Goal: Information Seeking & Learning: Learn about a topic

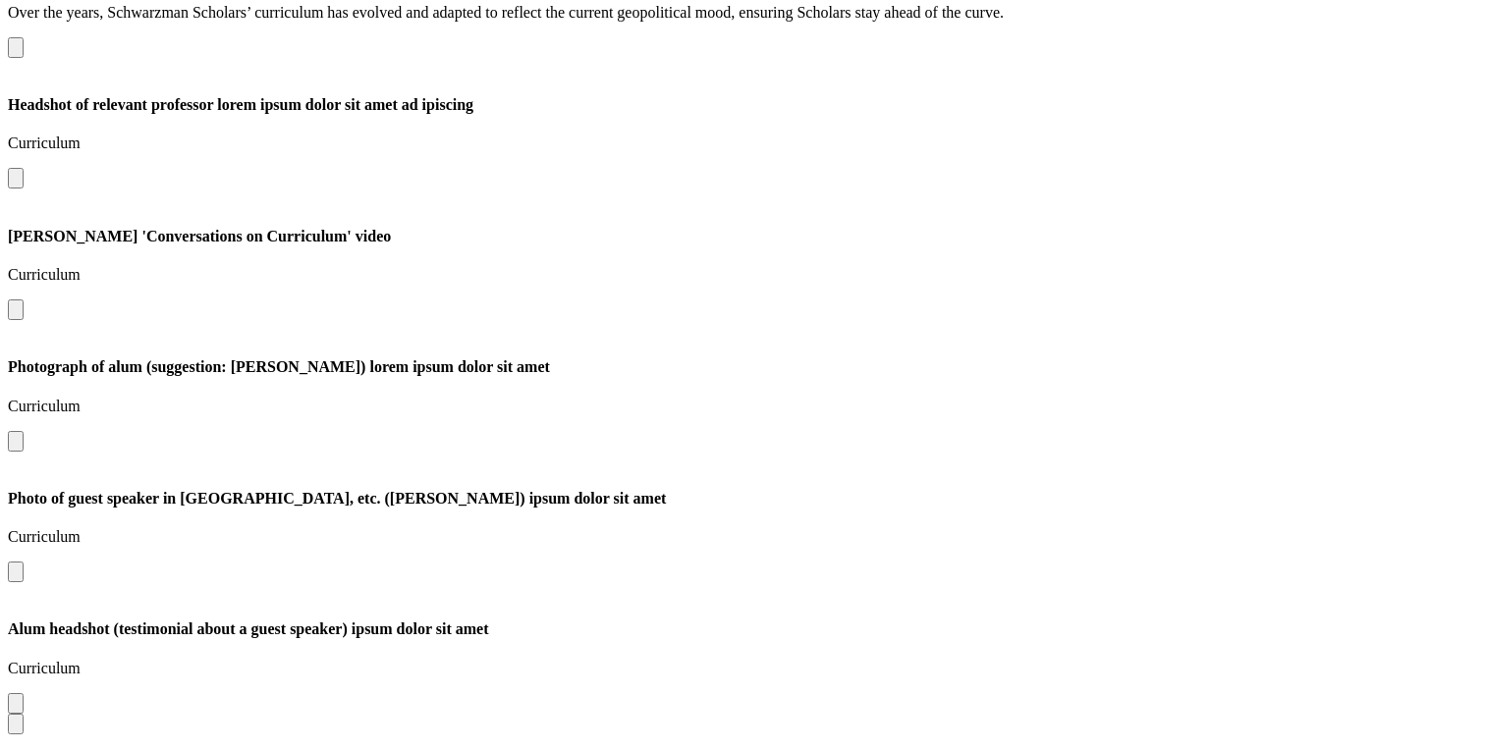
scroll to position [3585, 7261]
drag, startPoint x: 750, startPoint y: 439, endPoint x: 460, endPoint y: 442, distance: 290.7
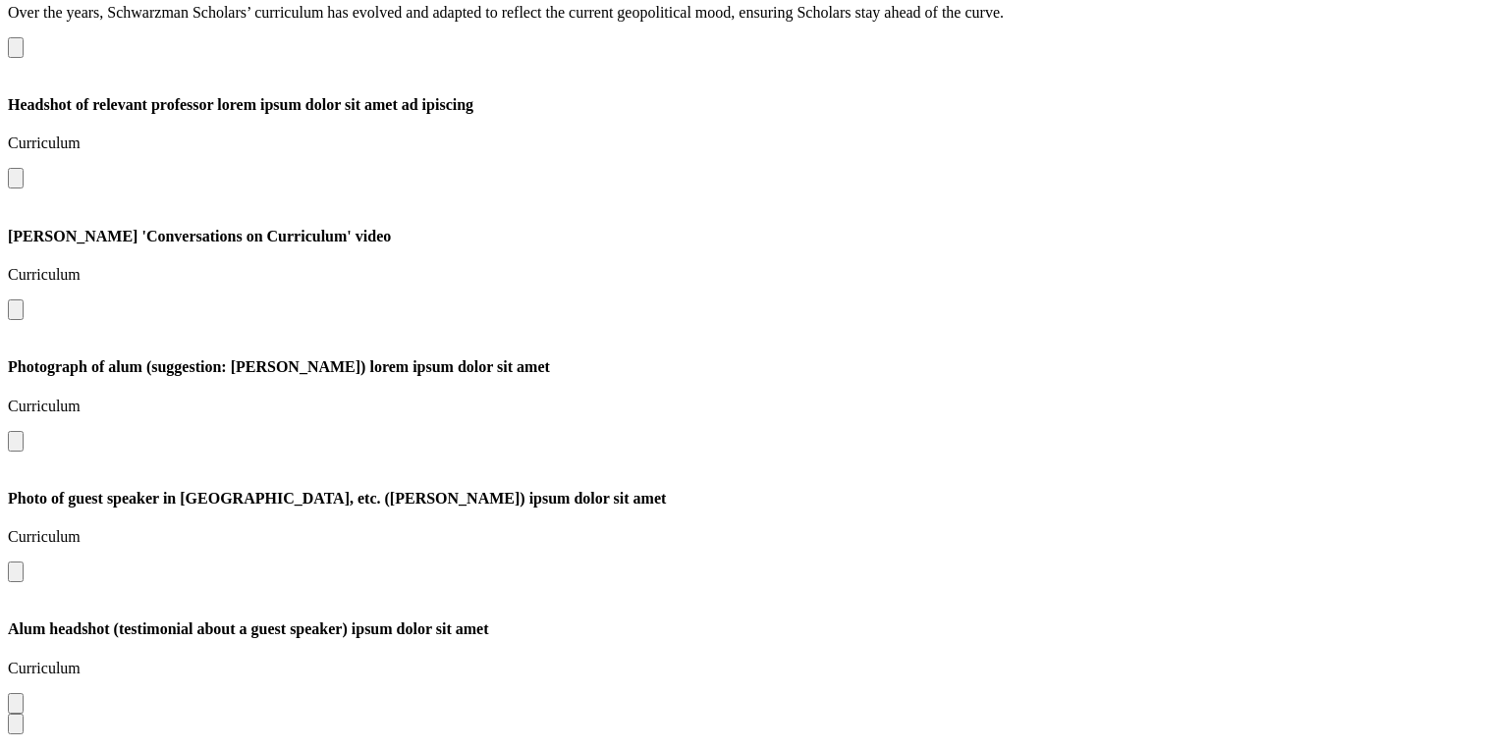
drag, startPoint x: 696, startPoint y: 420, endPoint x: 230, endPoint y: 453, distance: 467.6
drag, startPoint x: 784, startPoint y: 397, endPoint x: 383, endPoint y: 412, distance: 401.0
drag, startPoint x: 757, startPoint y: 396, endPoint x: 542, endPoint y: 410, distance: 215.5
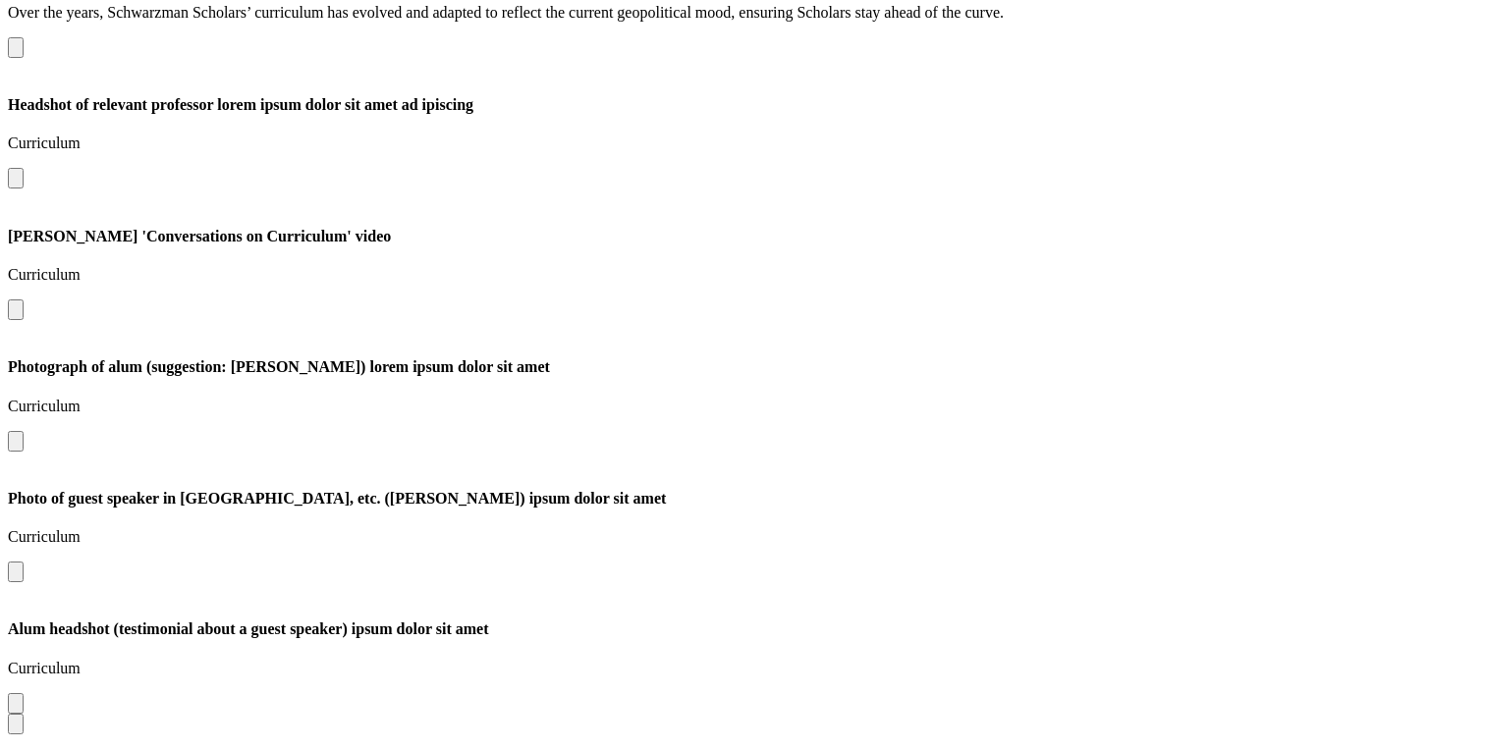
drag, startPoint x: 486, startPoint y: 404, endPoint x: 1039, endPoint y: 397, distance: 552.9
